Goal: Transaction & Acquisition: Purchase product/service

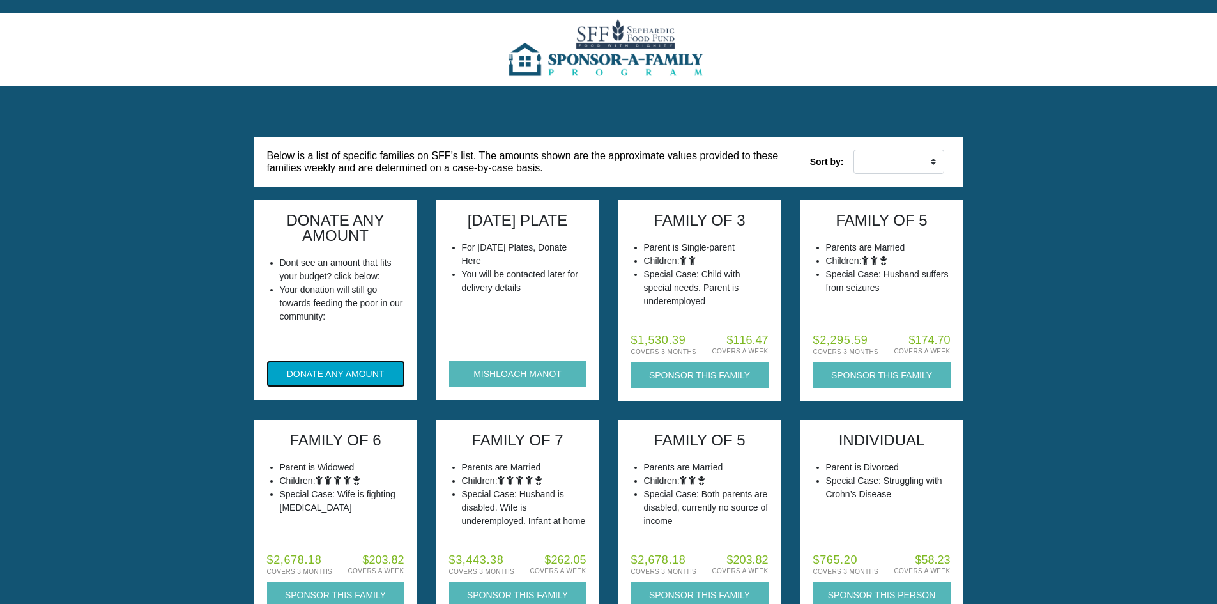
click at [369, 369] on button "DONATE ANY AMOUNT" at bounding box center [335, 374] width 137 height 26
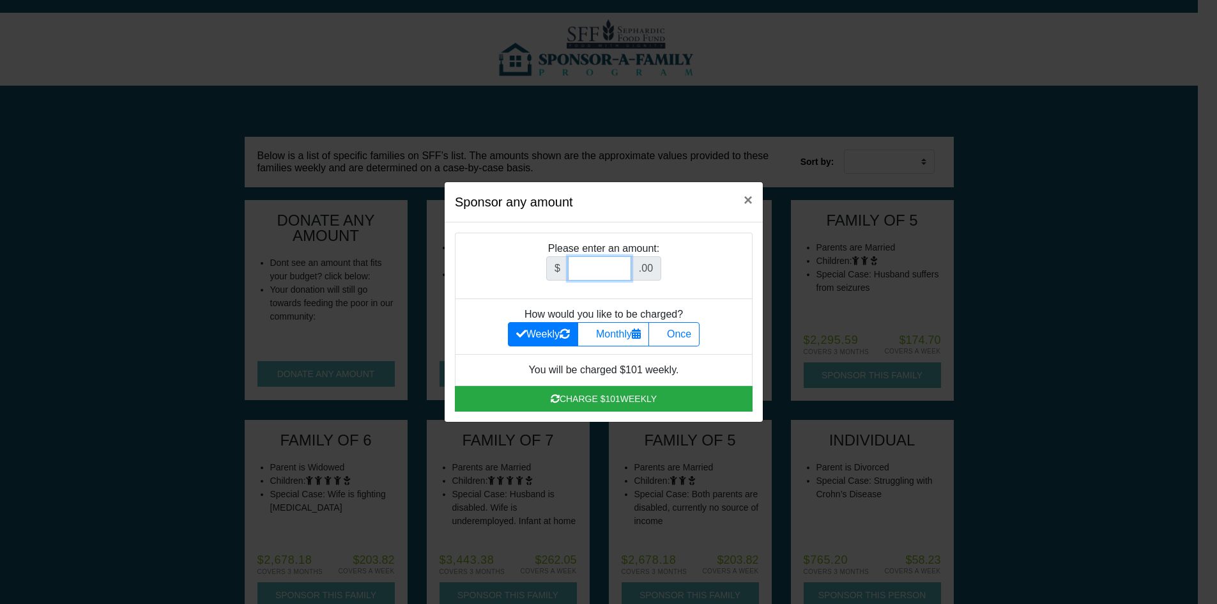
click at [596, 264] on input "Amount (to the nearest dollar)" at bounding box center [599, 268] width 63 height 24
type input "26"
click at [690, 340] on label "Once" at bounding box center [673, 334] width 51 height 24
click at [665, 335] on input "Once" at bounding box center [661, 330] width 8 height 8
radio input "true"
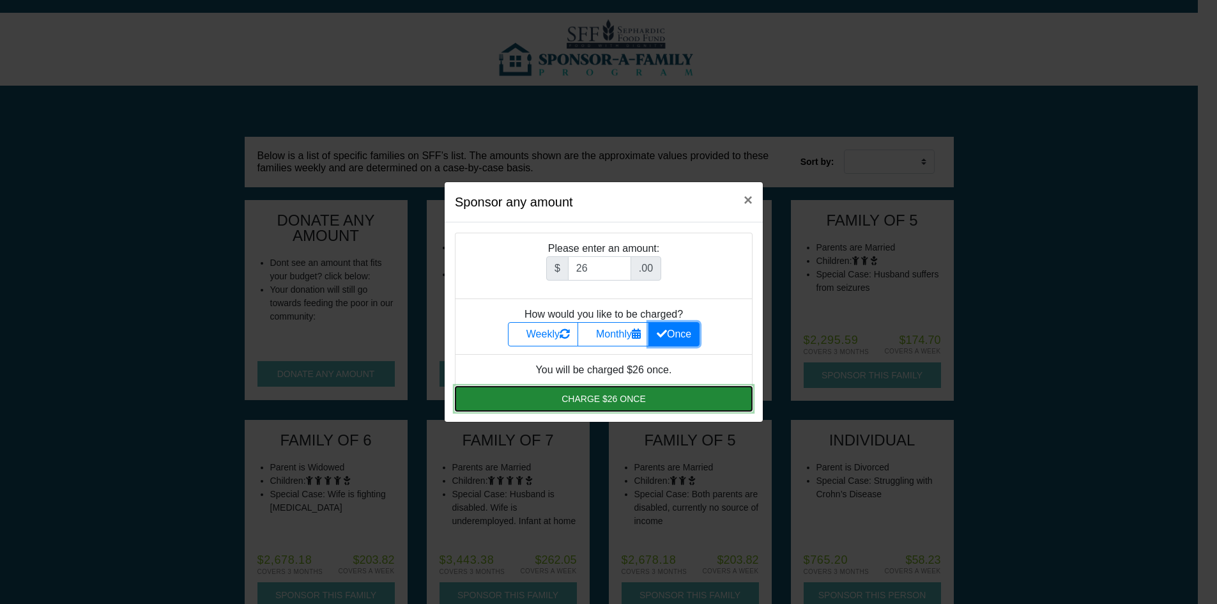
click at [680, 397] on button "Charge $26 once" at bounding box center [604, 399] width 298 height 26
